Goal: Information Seeking & Learning: Find specific fact

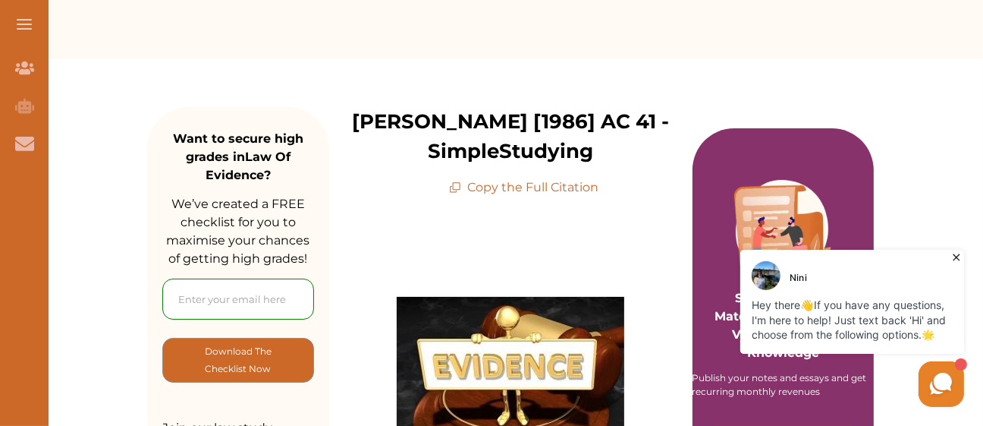
scroll to position [132, 0]
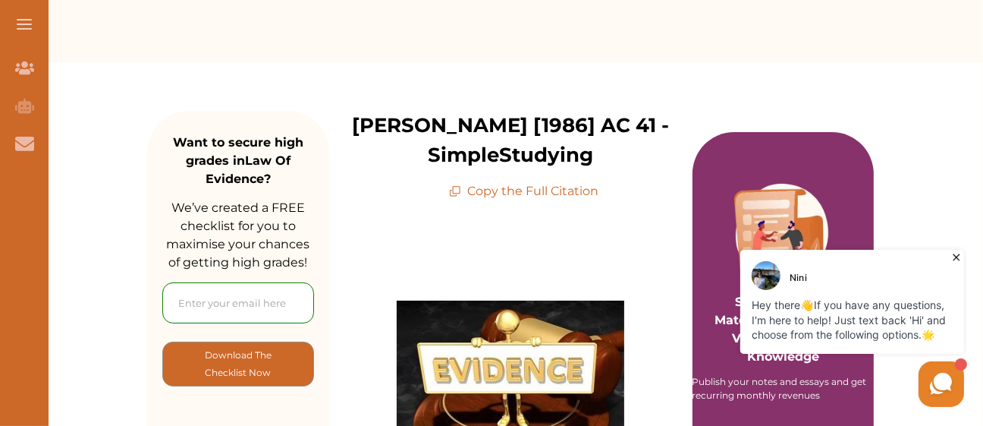
click at [384, 130] on p "[PERSON_NAME] [1986] AC 41 - SimpleStudying" at bounding box center [510, 140] width 363 height 59
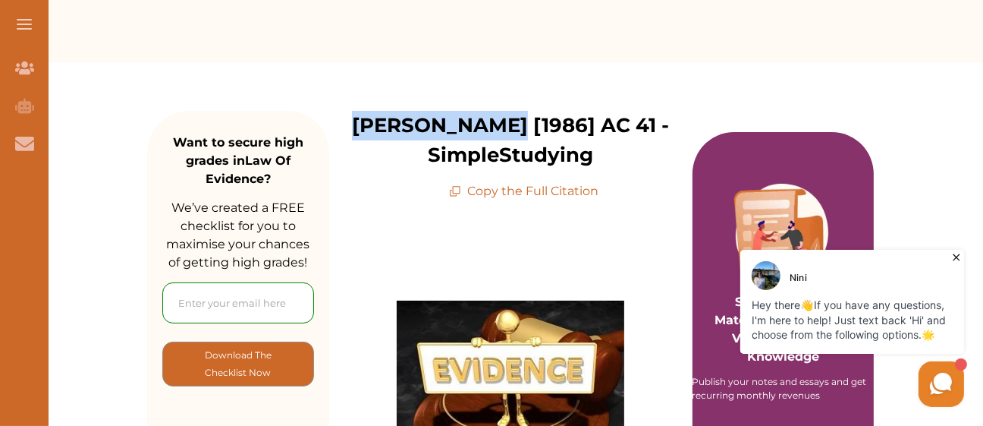
drag, startPoint x: 370, startPoint y: 127, endPoint x: 504, endPoint y: 121, distance: 134.4
click at [504, 121] on p "[PERSON_NAME] [1986] AC 41 - SimpleStudying" at bounding box center [510, 140] width 363 height 59
copy p "[PERSON_NAME][GEOGRAPHIC_DATA]"
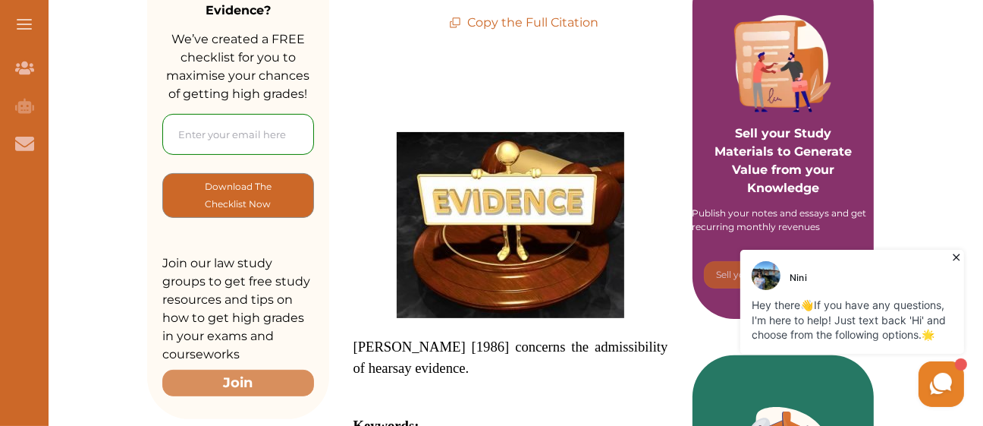
scroll to position [0, 0]
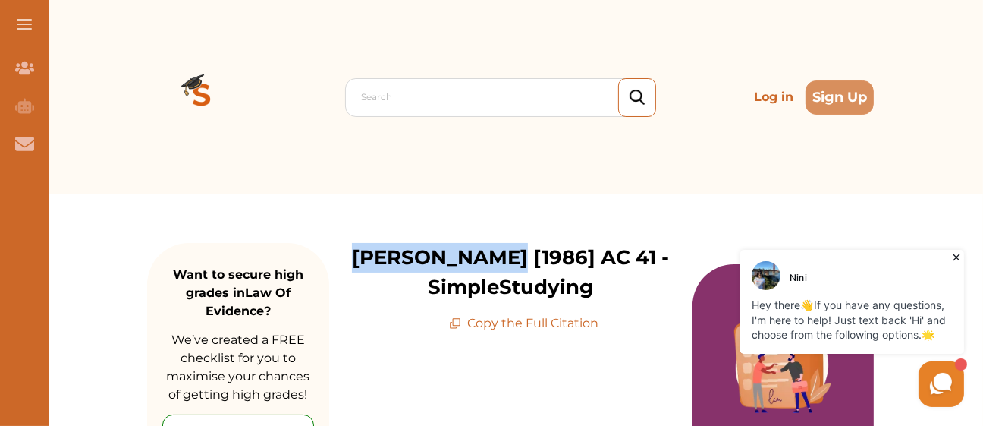
click at [583, 260] on p "[PERSON_NAME] [1986] AC 41 - SimpleStudying" at bounding box center [510, 272] width 363 height 59
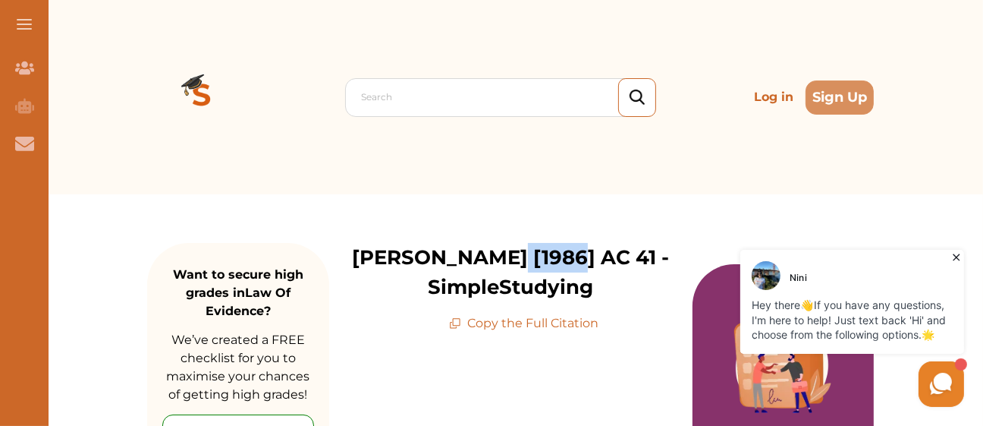
drag, startPoint x: 510, startPoint y: 253, endPoint x: 566, endPoint y: 260, distance: 56.5
click at [566, 260] on p "[PERSON_NAME] [1986] AC 41 - SimpleStudying" at bounding box center [510, 272] width 363 height 59
drag, startPoint x: 636, startPoint y: 259, endPoint x: 549, endPoint y: 249, distance: 87.8
click at [618, 249] on html "[PERSON_NAME] Hey there 👋 If you have any questions, I'm here to help! Just tex…" at bounding box center [792, 327] width 349 height 165
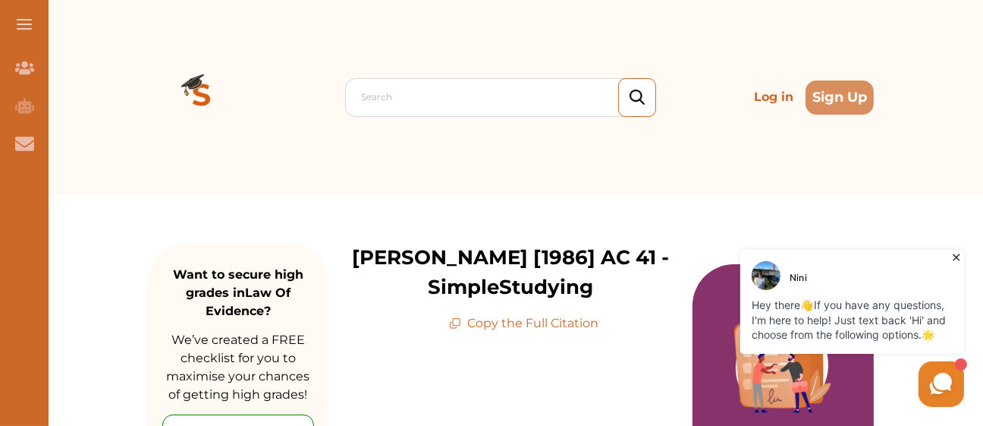
drag, startPoint x: 1134, startPoint y: 505, endPoint x: 632, endPoint y: 253, distance: 562.1
click at [632, 253] on div "[PERSON_NAME] Hey there 👋 If you have any questions, I'm here to help! Just tex…" at bounding box center [792, 327] width 349 height 165
click at [637, 260] on div "[PERSON_NAME] Hey there 👋 If you have any questions, I'm here to help! Just tex…" at bounding box center [792, 327] width 349 height 165
click at [627, 284] on div "[PERSON_NAME] Hey there 👋 If you have any questions, I'm here to help! Just tex…" at bounding box center [792, 327] width 349 height 165
click at [549, 265] on p "[PERSON_NAME] [1986] AC 41 - SimpleStudying" at bounding box center [510, 272] width 363 height 59
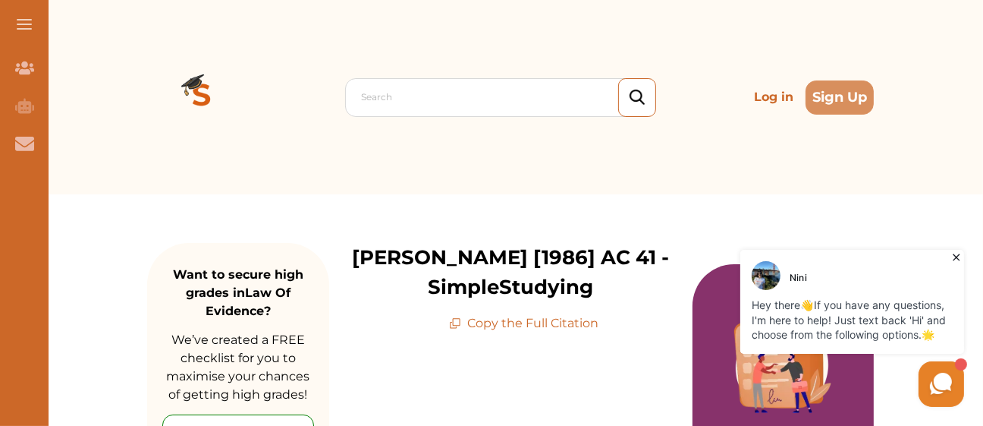
drag, startPoint x: 515, startPoint y: 256, endPoint x: 617, endPoint y: 249, distance: 102.6
click at [617, 249] on p "[PERSON_NAME] [1986] AC 41 - SimpleStudying" at bounding box center [510, 272] width 363 height 59
click at [622, 250] on div "[PERSON_NAME] Hey there 👋 If you have any questions, I'm here to help! Just tex…" at bounding box center [792, 327] width 349 height 165
click at [628, 256] on div "[PERSON_NAME] Hey there 👋 If you have any questions, I'm here to help! Just tex…" at bounding box center [792, 327] width 349 height 165
click at [515, 253] on p "[PERSON_NAME] [1986] AC 41 - SimpleStudying" at bounding box center [510, 272] width 363 height 59
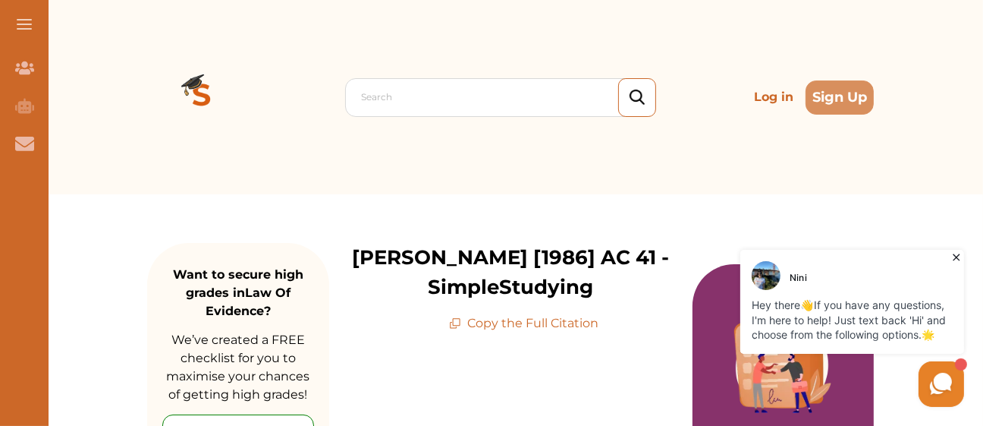
drag, startPoint x: 1133, startPoint y: 498, endPoint x: 626, endPoint y: 246, distance: 566.5
click at [626, 246] on div "[PERSON_NAME] Hey there 👋 If you have any questions, I'm here to help! Just tex…" at bounding box center [792, 327] width 349 height 165
click at [554, 329] on p "Copy the Full Citation" at bounding box center [523, 323] width 149 height 18
click at [456, 320] on icon at bounding box center [455, 323] width 12 height 12
